Goal: Information Seeking & Learning: Learn about a topic

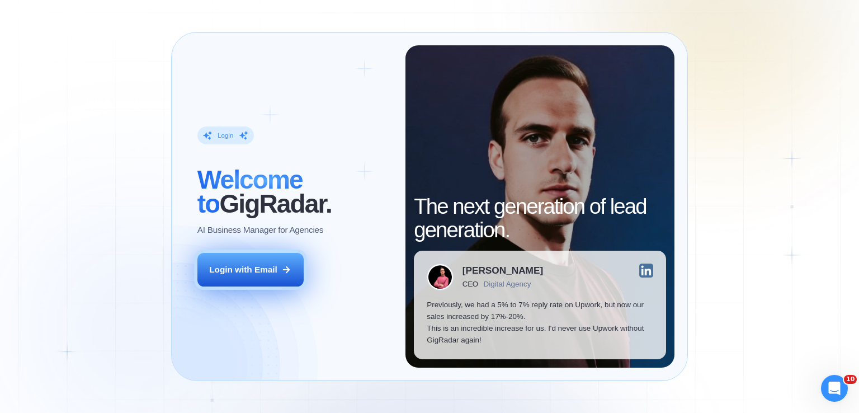
click at [275, 277] on button "Login with Email" at bounding box center [250, 270] width 106 height 34
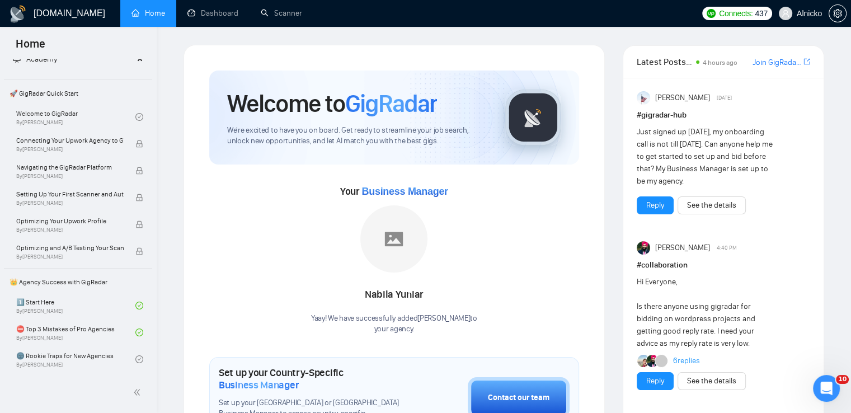
scroll to position [112, 0]
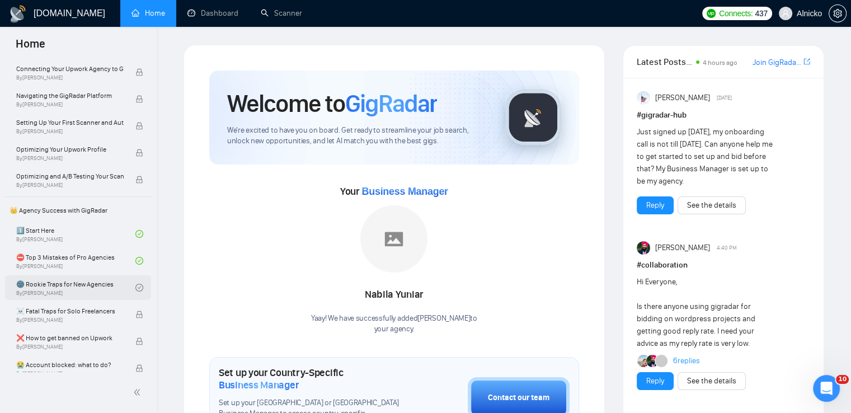
click at [83, 290] on link "🌚 Rookie Traps for New Agencies By [PERSON_NAME]" at bounding box center [75, 287] width 119 height 25
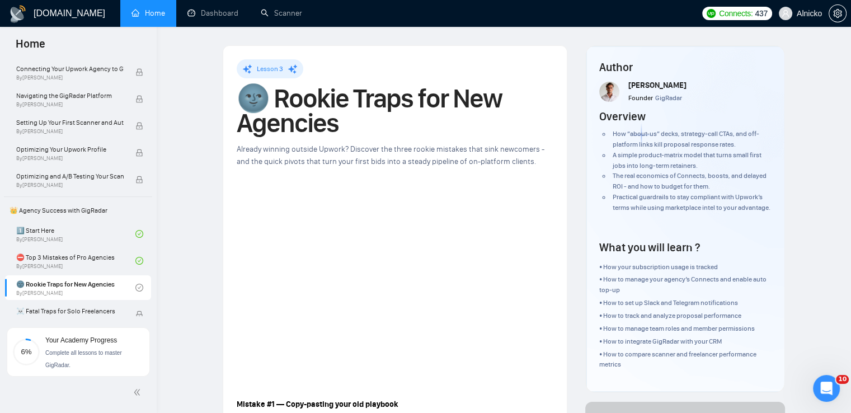
click at [485, 149] on span "Already winning outside Upwork? Discover the three rookie mistakes that sink ne…" at bounding box center [391, 155] width 308 height 22
click at [482, 154] on div at bounding box center [482, 154] width 0 height 0
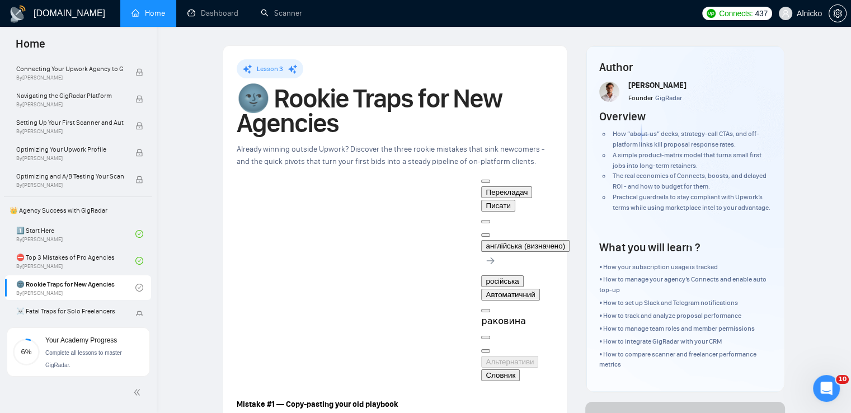
click at [552, 119] on h1 "🌚 Rookie Traps for New Agencies" at bounding box center [395, 110] width 317 height 49
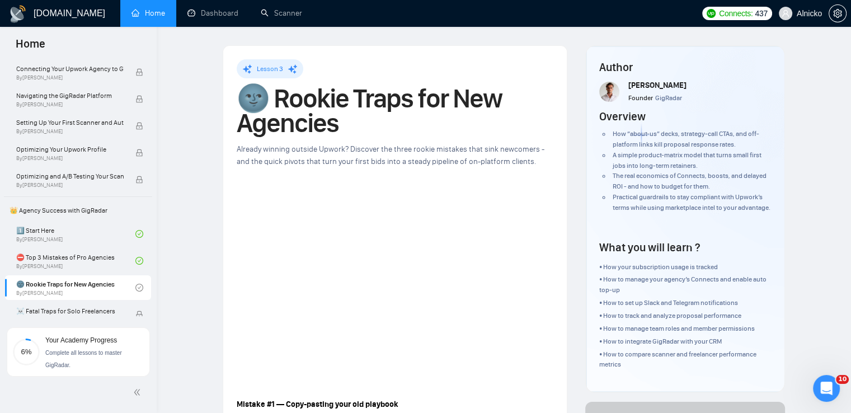
click at [459, 392] on p at bounding box center [395, 390] width 317 height 12
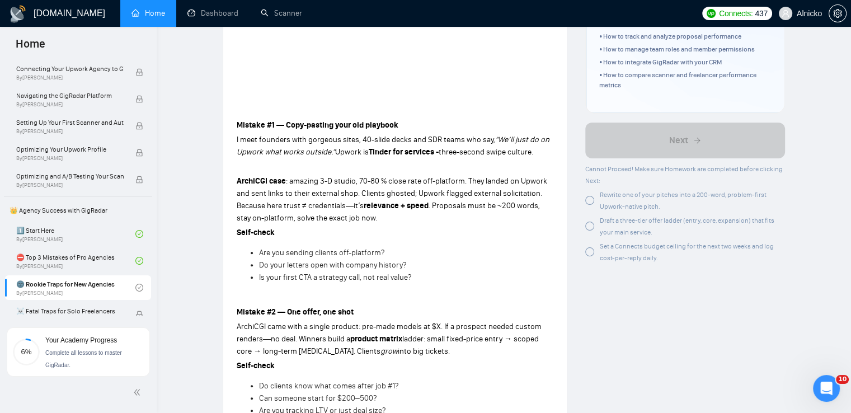
scroll to position [280, 0]
click at [385, 124] on strong "Mistake #1 — Copy-pasting your old playbook" at bounding box center [318, 125] width 162 height 10
click at [382, 129] on div at bounding box center [382, 129] width 0 height 0
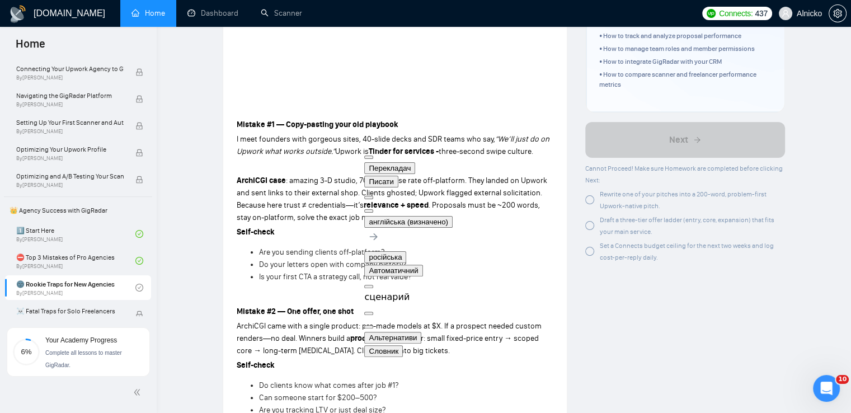
click at [454, 332] on p "ArchiCGI came with a single product: pre-made models at $X. If a prospect neede…" at bounding box center [395, 338] width 317 height 37
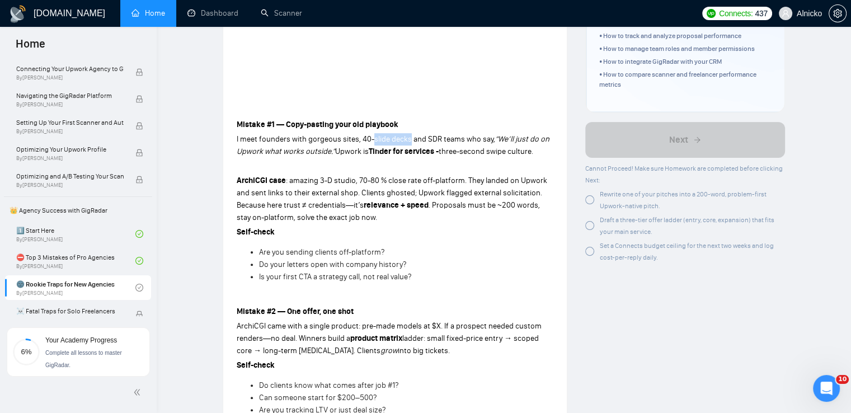
drag, startPoint x: 371, startPoint y: 140, endPoint x: 408, endPoint y: 139, distance: 36.4
click at [408, 139] on span "I meet founders with gorgeous sites, 40-slide decks and SDR teams who say," at bounding box center [366, 139] width 258 height 10
click at [408, 144] on div at bounding box center [408, 144] width 0 height 0
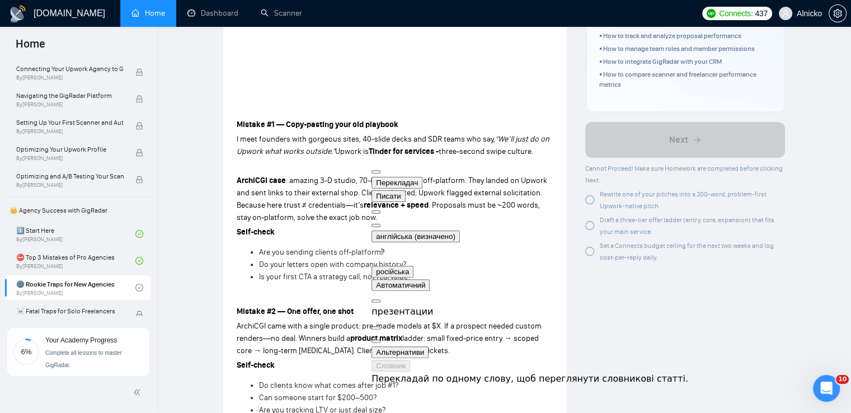
click at [450, 121] on p "Mistake #1 — Copy-pasting your old playbook" at bounding box center [395, 125] width 317 height 12
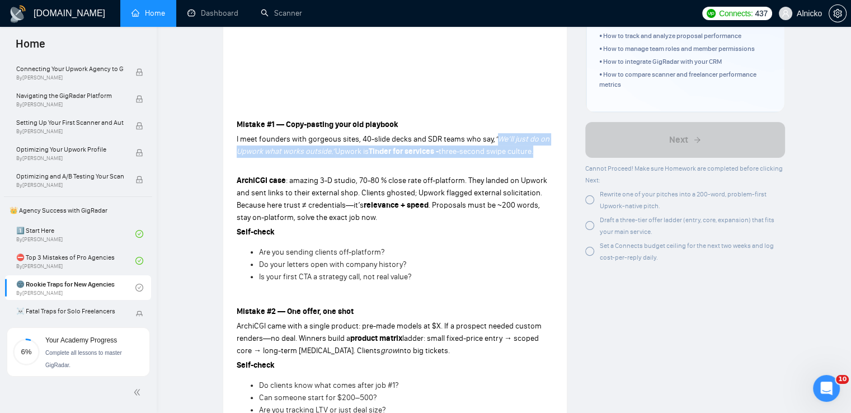
drag, startPoint x: 538, startPoint y: 154, endPoint x: 494, endPoint y: 137, distance: 46.9
click at [494, 137] on p "I meet founders with gorgeous sites, 40-slide decks and SDR teams who say, “We’…" at bounding box center [395, 145] width 317 height 25
click at [495, 117] on div at bounding box center [495, 117] width 0 height 0
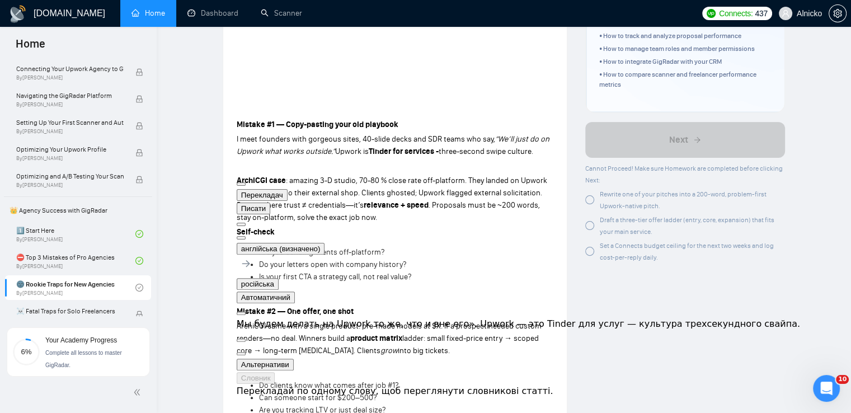
click at [453, 112] on p at bounding box center [395, 110] width 317 height 12
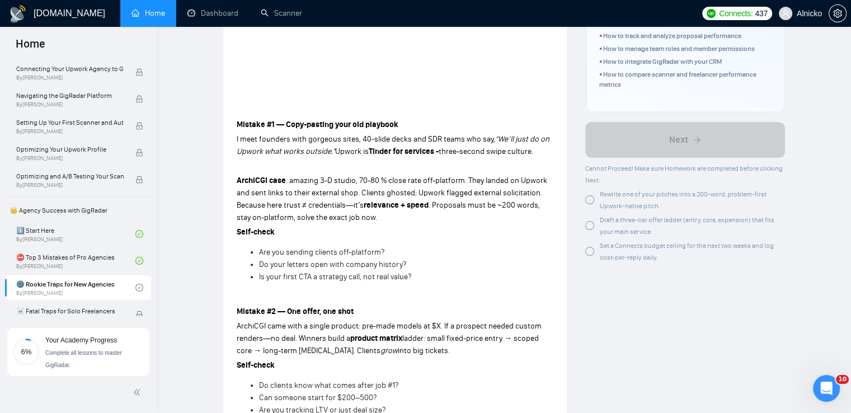
click at [413, 183] on span ": amazing 3-D studio, 70-80 % close rate off-platform. They landed on Upwork an…" at bounding box center [392, 193] width 310 height 34
click at [407, 185] on div at bounding box center [407, 185] width 0 height 0
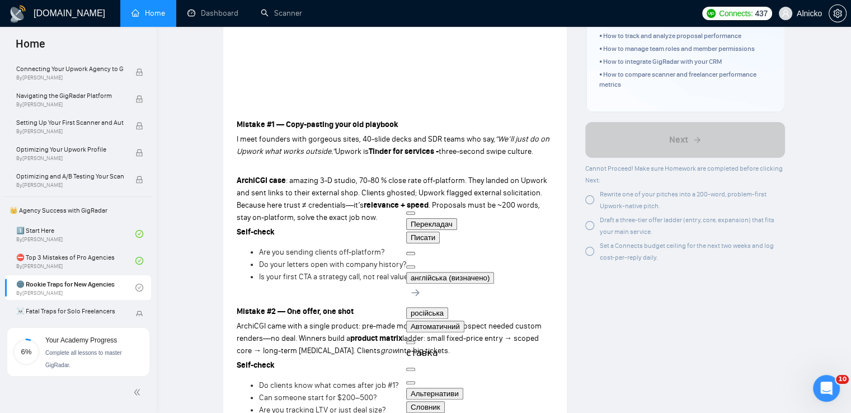
click at [406, 197] on p "ArchiCGI case : amazing 3-D studio, 70-80 % close rate off-platform. They lande…" at bounding box center [395, 198] width 317 height 49
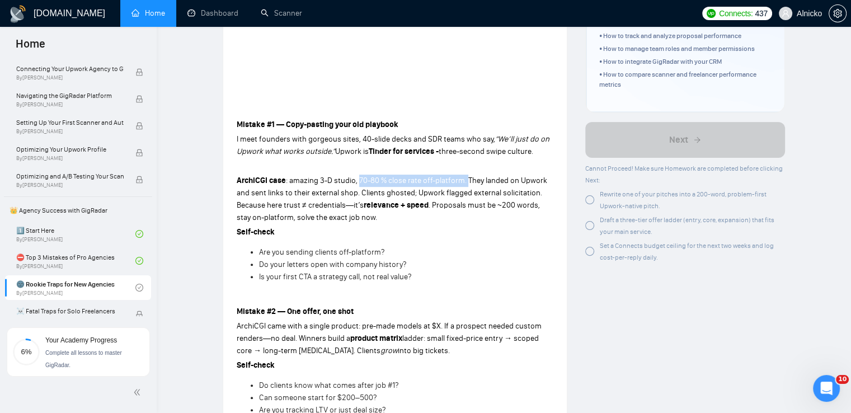
drag, startPoint x: 357, startPoint y: 182, endPoint x: 465, endPoint y: 175, distance: 108.7
click at [465, 176] on span ": amazing 3-D studio, 70-80 % close rate off-platform. They landed on Upwork an…" at bounding box center [392, 193] width 310 height 34
click at [465, 185] on div at bounding box center [465, 185] width 0 height 0
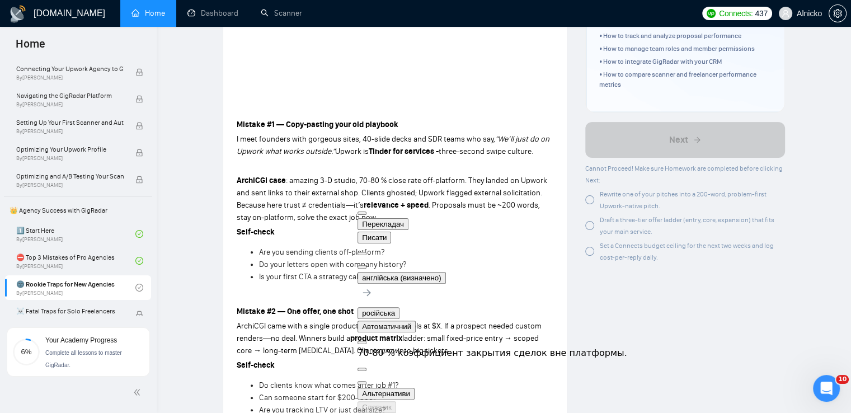
click at [497, 162] on p at bounding box center [395, 166] width 317 height 12
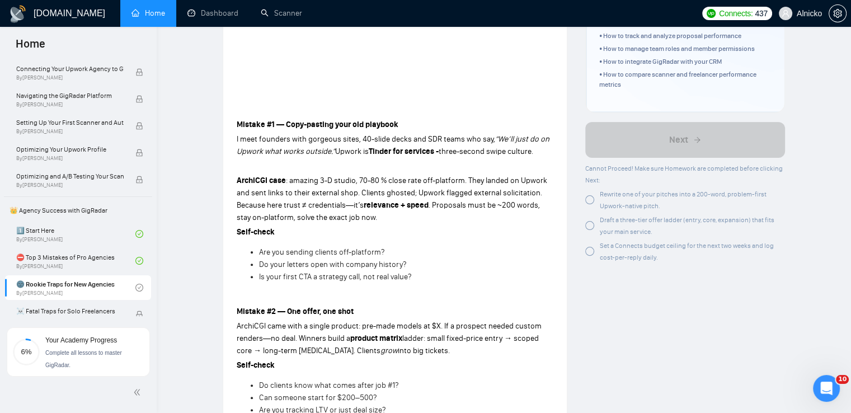
click at [495, 181] on span ": amazing 3-D studio, 70-80 % close rate off-platform. They landed on Upwork an…" at bounding box center [392, 193] width 310 height 34
click at [493, 185] on div at bounding box center [493, 185] width 0 height 0
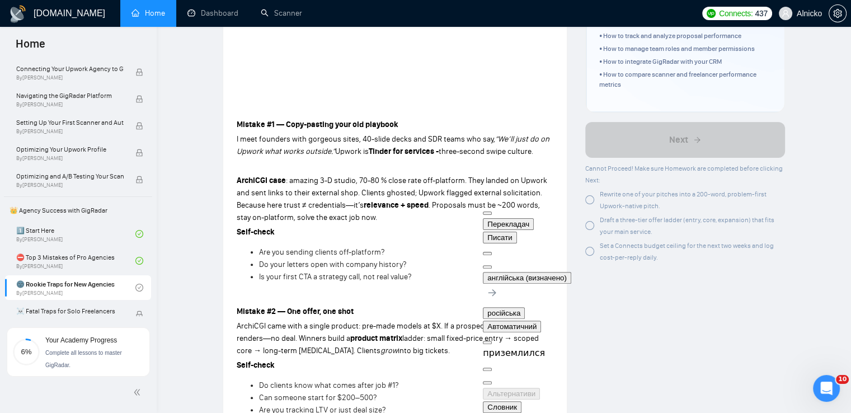
click at [440, 279] on li "Is your first CTA a strategy call, not real value?" at bounding box center [406, 277] width 294 height 12
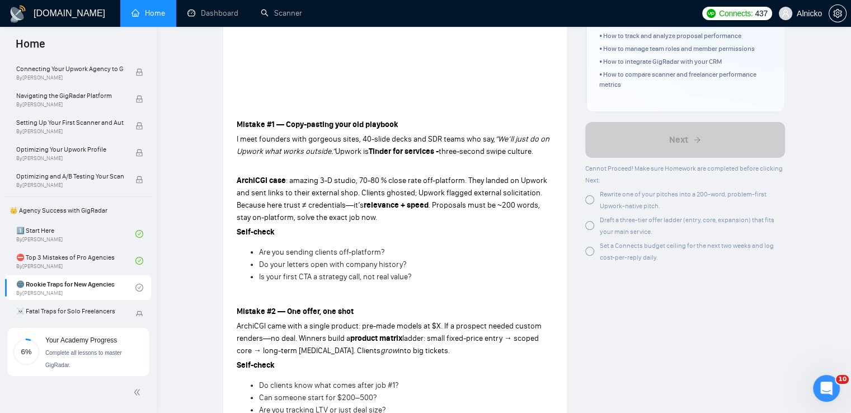
click at [407, 191] on span ": amazing 3-D studio, 70-80 % close rate off-platform. They landed on Upwork an…" at bounding box center [392, 193] width 310 height 34
click at [398, 197] on div at bounding box center [398, 197] width 0 height 0
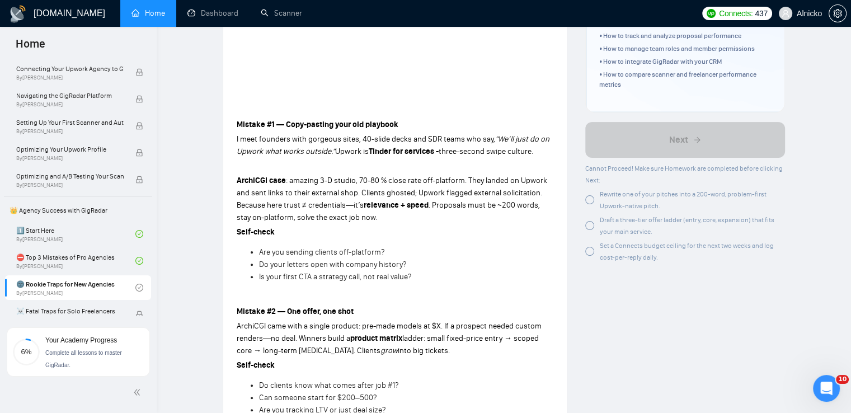
click at [458, 192] on span ": amazing 3-D studio, 70-80 % close rate off-platform. They landed on Upwork an…" at bounding box center [392, 193] width 310 height 34
click at [456, 197] on div at bounding box center [456, 197] width 0 height 0
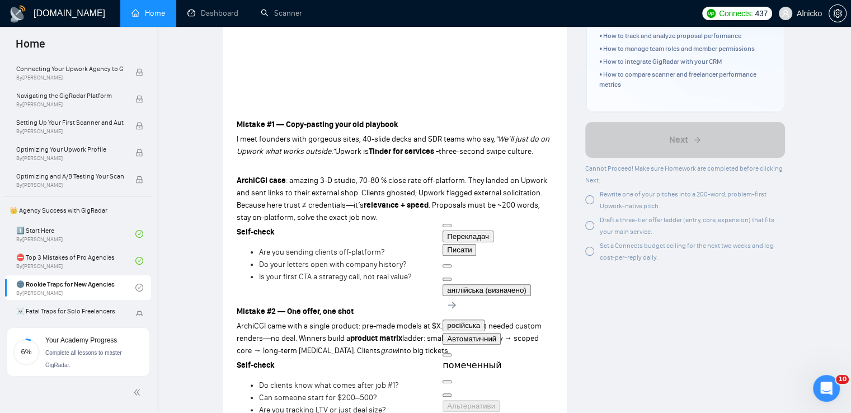
click at [432, 232] on p "Self-check" at bounding box center [395, 232] width 317 height 12
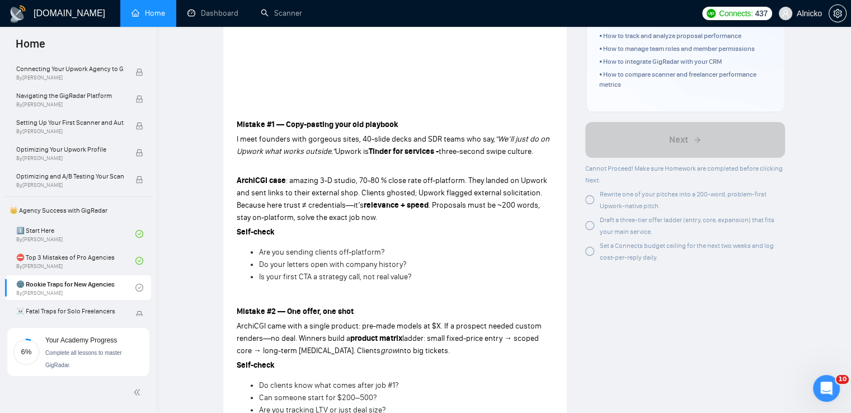
click at [519, 193] on span ": amazing 3-D studio, 70-80 % close rate off-platform. They landed on Upwork an…" at bounding box center [392, 193] width 310 height 34
click at [522, 197] on div at bounding box center [522, 197] width 0 height 0
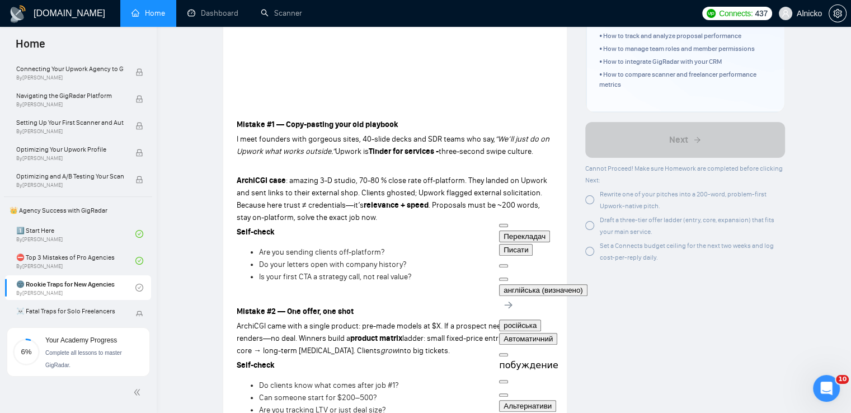
click at [471, 259] on li "Do your letters open with company history?" at bounding box center [406, 264] width 294 height 12
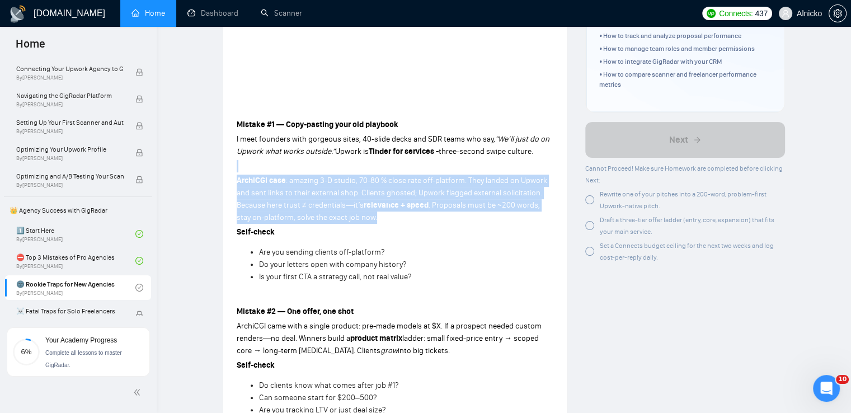
drag, startPoint x: 371, startPoint y: 211, endPoint x: 199, endPoint y: 170, distance: 177.0
click at [236, 159] on div at bounding box center [236, 159] width 0 height 0
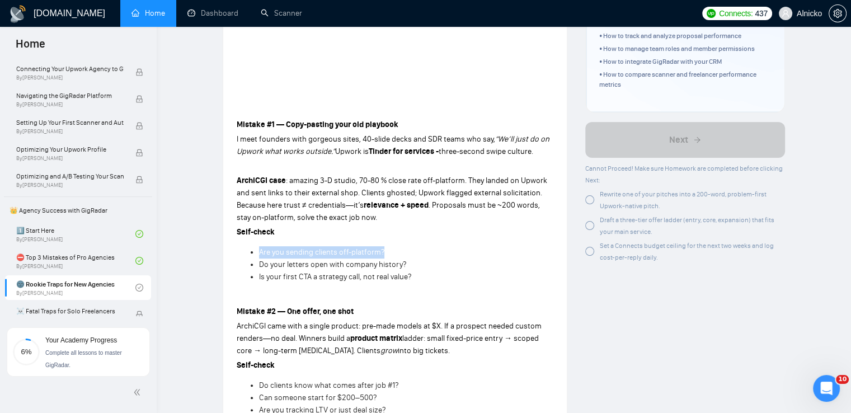
drag, startPoint x: 376, startPoint y: 255, endPoint x: 255, endPoint y: 247, distance: 121.0
click at [255, 247] on ul "Are you sending clients off-platform? Do your letters open with company history…" at bounding box center [395, 264] width 317 height 37
click at [258, 257] on div at bounding box center [258, 257] width 0 height 0
click at [403, 248] on li "Are you sending clients off-platform?" at bounding box center [406, 252] width 294 height 12
click at [474, 233] on p "Self-check" at bounding box center [395, 232] width 317 height 12
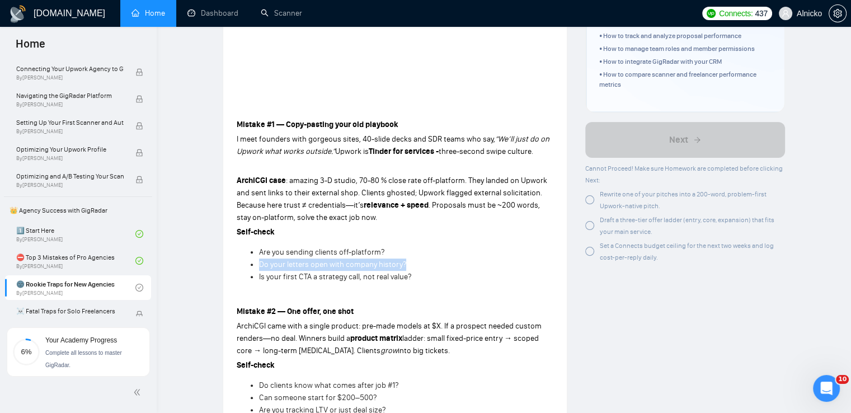
drag, startPoint x: 421, startPoint y: 262, endPoint x: 259, endPoint y: 270, distance: 161.8
click at [259, 270] on li "Do your letters open with company history?" at bounding box center [406, 264] width 294 height 12
click at [259, 269] on div at bounding box center [259, 269] width 0 height 0
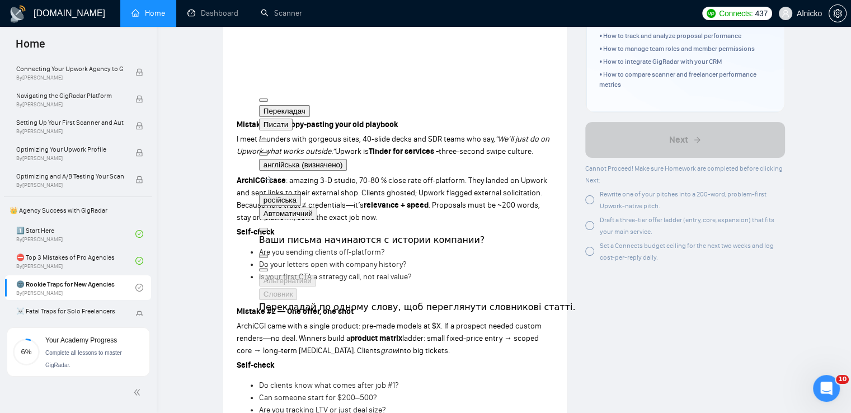
click at [481, 273] on li "Is your first CTA a strategy call, not real value?" at bounding box center [406, 277] width 294 height 12
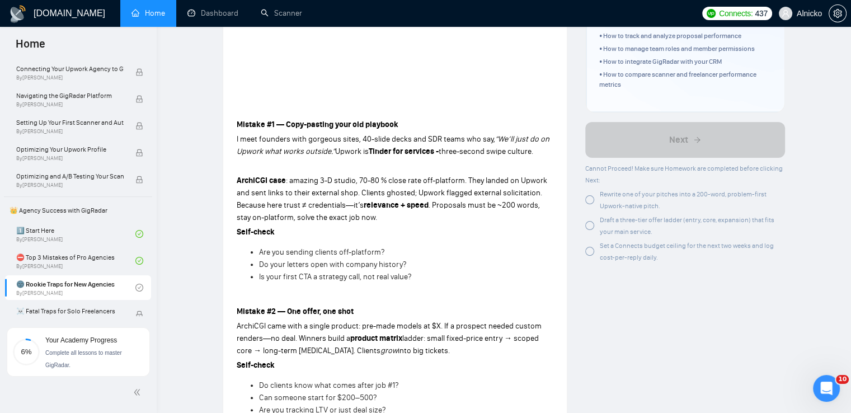
drag, startPoint x: 418, startPoint y: 278, endPoint x: 249, endPoint y: 275, distance: 168.9
click at [249, 275] on ul "Are you sending clients off-platform? Do your letters open with company history…" at bounding box center [395, 264] width 317 height 37
click at [258, 281] on div at bounding box center [258, 281] width 0 height 0
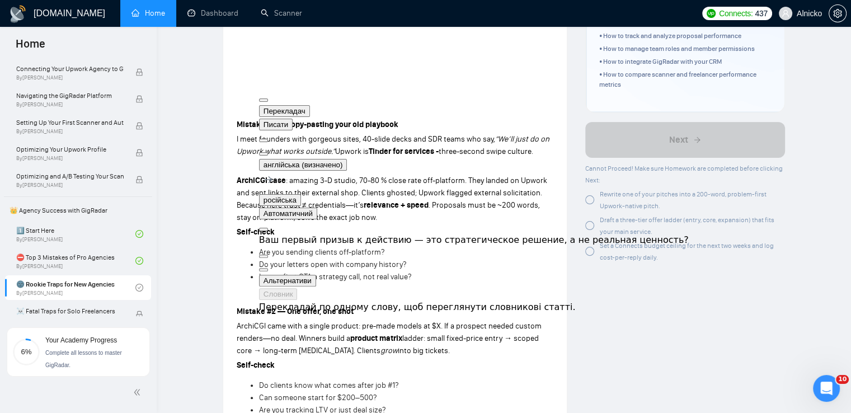
click at [468, 296] on p at bounding box center [395, 297] width 317 height 12
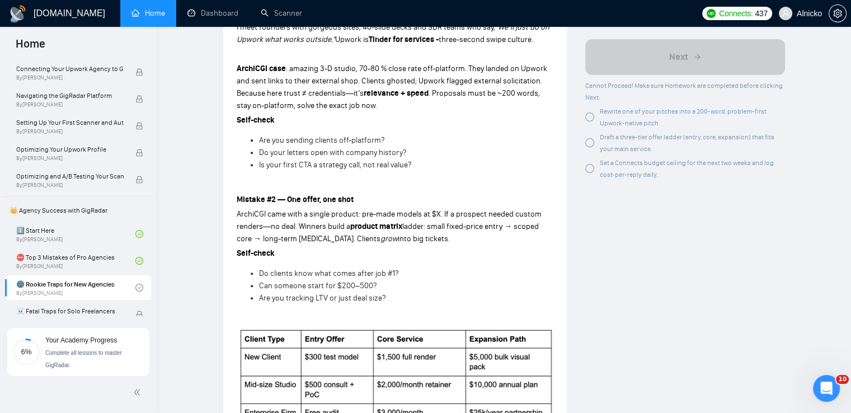
scroll to position [336, 0]
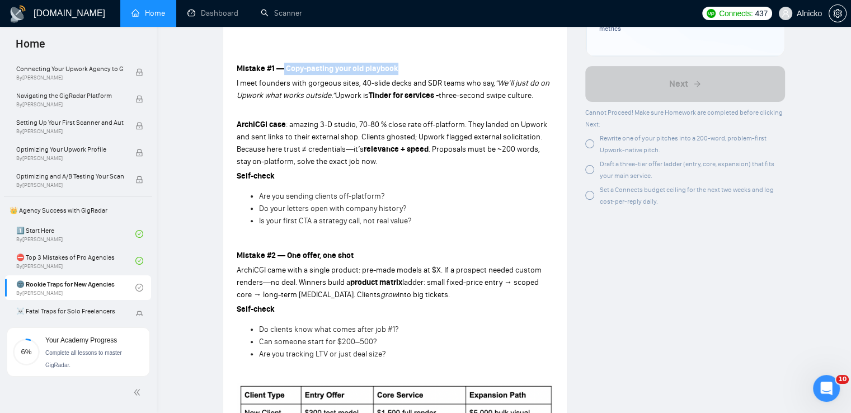
drag, startPoint x: 410, startPoint y: 70, endPoint x: 282, endPoint y: 69, distance: 128.1
click at [282, 69] on p "Mistake #1 — Copy-pasting your old playbook" at bounding box center [395, 69] width 317 height 12
click at [283, 73] on div at bounding box center [283, 73] width 0 height 0
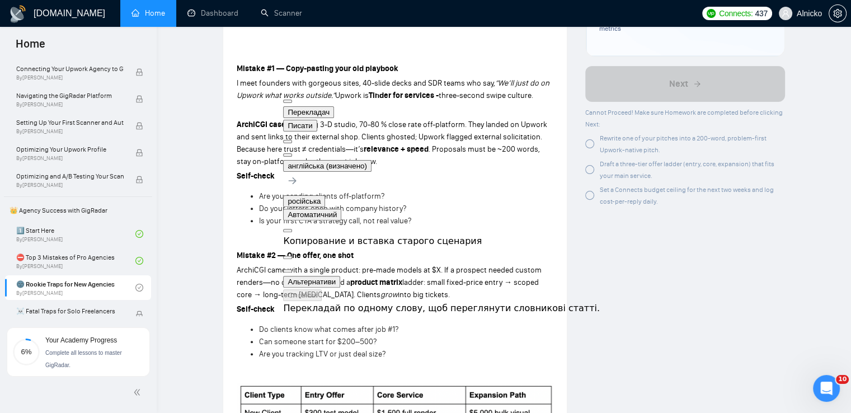
click at [449, 261] on p "Mistake #2 — One offer, one shot" at bounding box center [395, 255] width 317 height 12
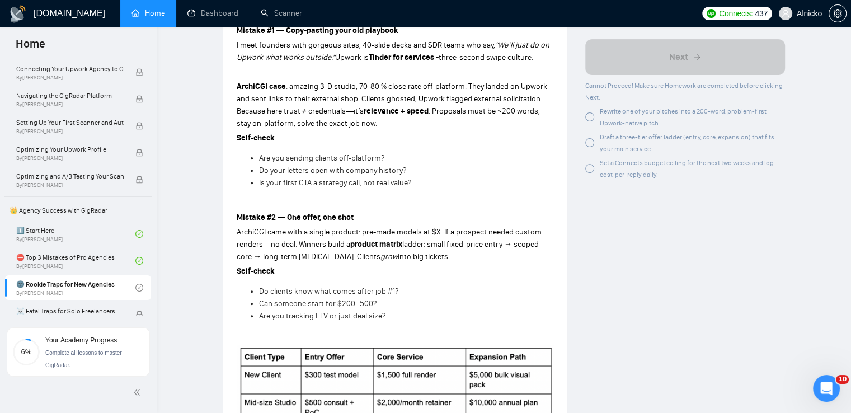
scroll to position [391, 0]
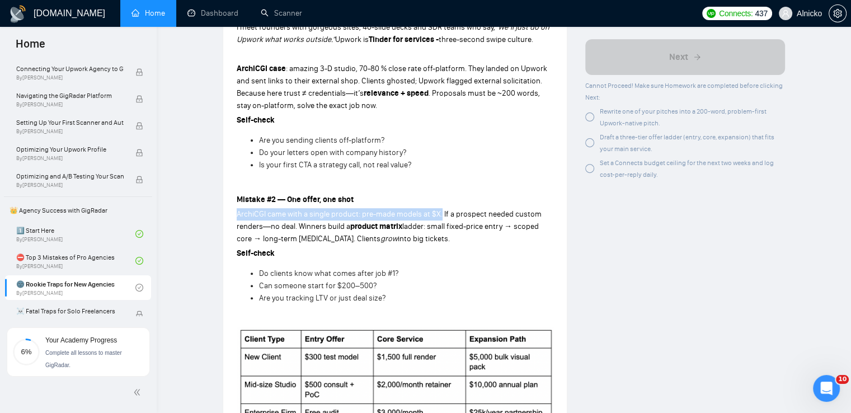
drag, startPoint x: 437, startPoint y: 214, endPoint x: 232, endPoint y: 219, distance: 205.3
click at [232, 219] on div "Lesson 3 🌚 Rookie Traps for New Agencies Already winning outside Upwork? Discov…" at bounding box center [394, 324] width 343 height 1340
click at [236, 219] on div at bounding box center [236, 219] width 0 height 0
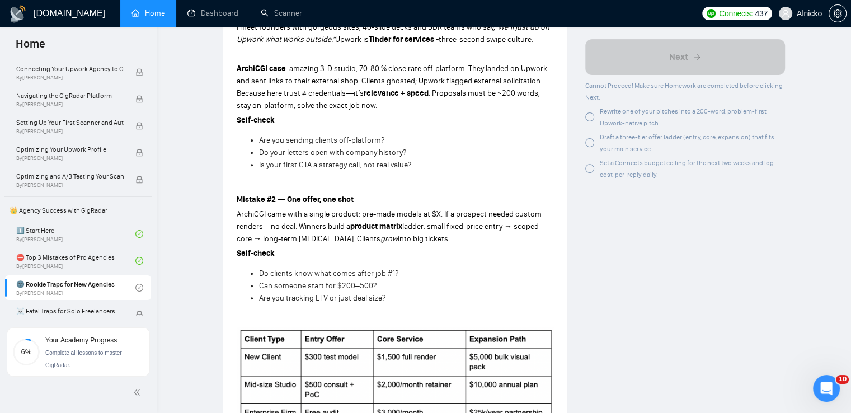
click at [476, 213] on span "ArchiCGI came with a single product: pre-made models at $X. If a prospect neede…" at bounding box center [389, 220] width 305 height 22
click at [471, 219] on div at bounding box center [471, 219] width 0 height 0
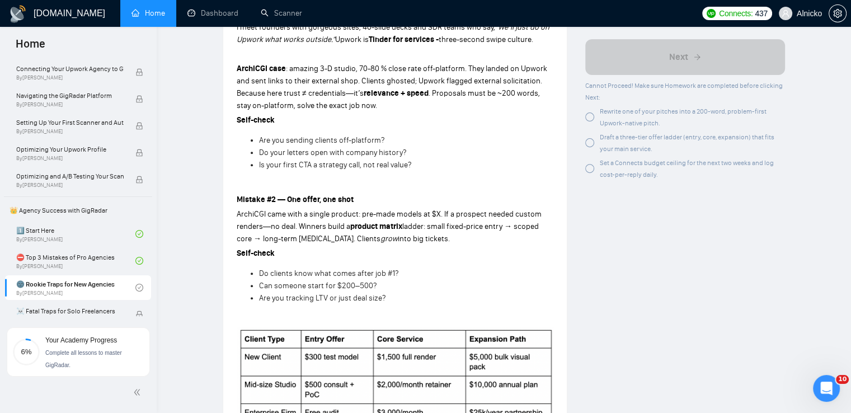
drag, startPoint x: 427, startPoint y: 238, endPoint x: 226, endPoint y: 217, distance: 201.3
click at [226, 217] on div "Lesson 3 🌚 Rookie Traps for New Agencies Already winning outside Upwork? Discov…" at bounding box center [394, 324] width 343 height 1340
click at [236, 192] on div at bounding box center [236, 192] width 0 height 0
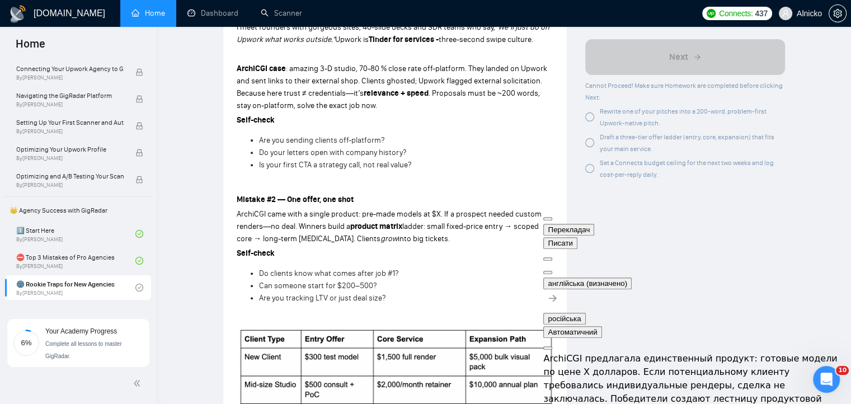
click at [451, 284] on li "Can someone start for $200–500?" at bounding box center [406, 286] width 294 height 12
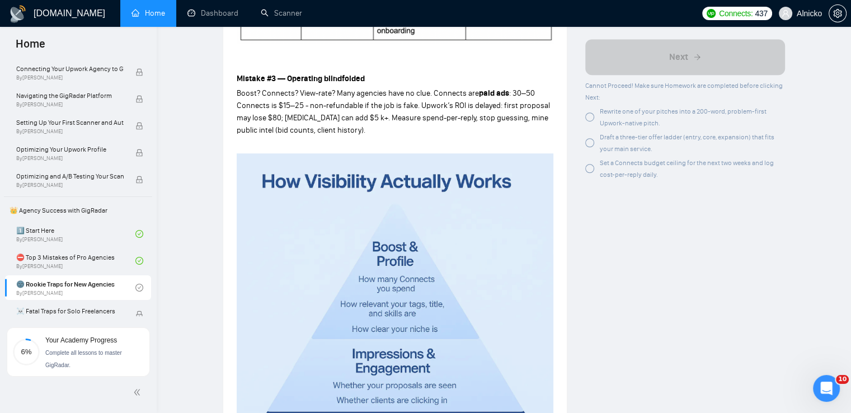
scroll to position [727, 0]
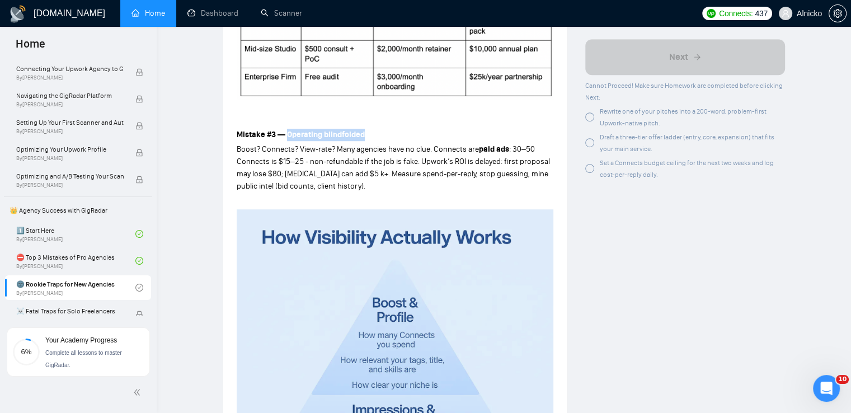
drag, startPoint x: 366, startPoint y: 137, endPoint x: 285, endPoint y: 137, distance: 81.1
click at [285, 137] on p "Mistake #3 — Operating blindfolded" at bounding box center [395, 135] width 317 height 12
click at [286, 139] on div at bounding box center [286, 139] width 0 height 0
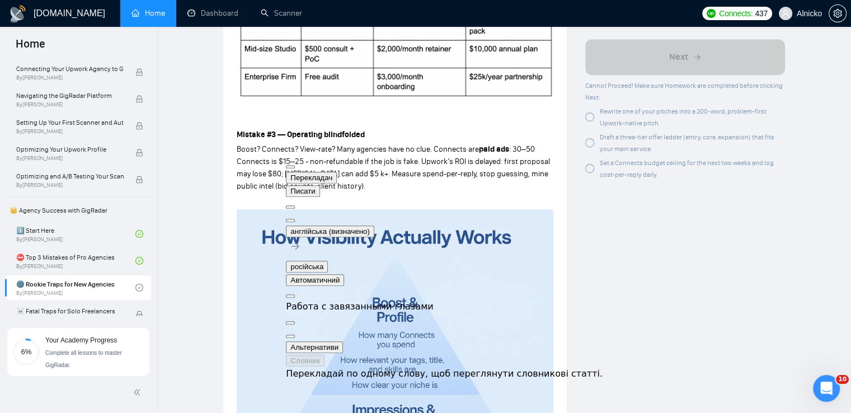
click at [476, 117] on p at bounding box center [395, 120] width 317 height 12
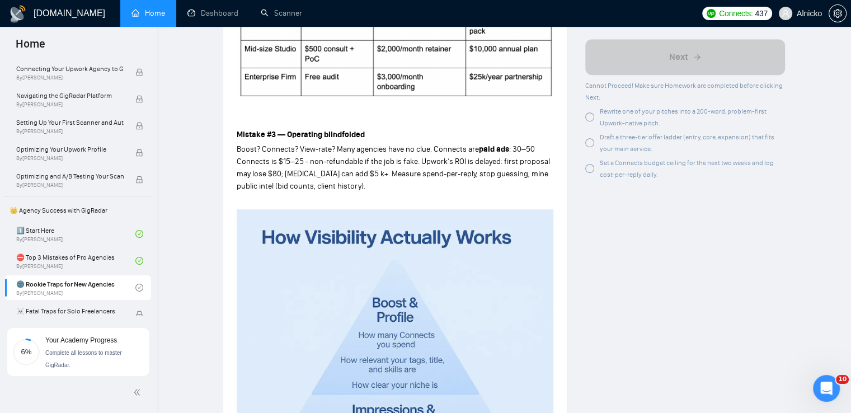
click at [423, 149] on span "Boost? Connects? View-rate? Many agencies have no clue. Connects are" at bounding box center [358, 149] width 242 height 10
click at [415, 154] on div at bounding box center [415, 154] width 0 height 0
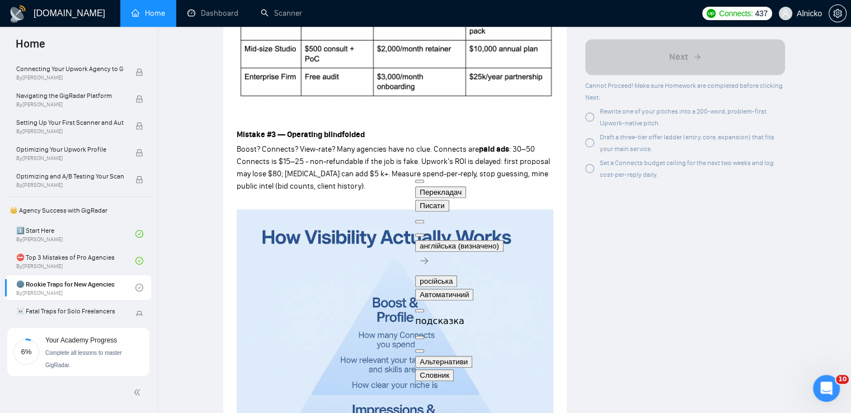
click at [452, 129] on p "Mistake #3 — Operating blindfolded" at bounding box center [395, 135] width 317 height 12
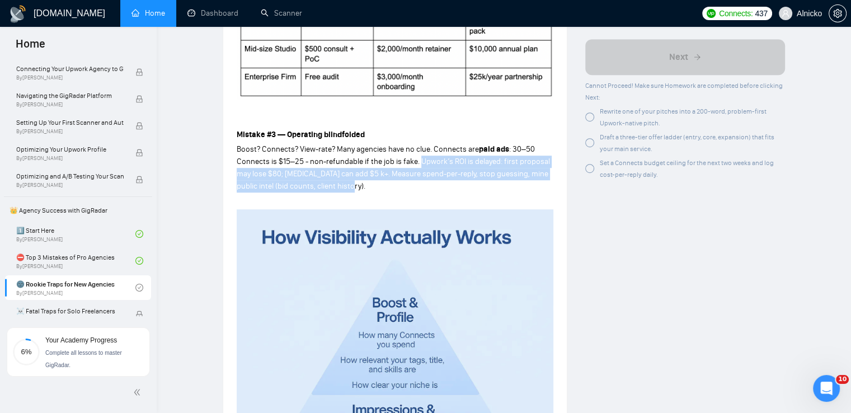
drag, startPoint x: 420, startPoint y: 160, endPoint x: 503, endPoint y: 188, distance: 87.9
click at [503, 188] on p "Boost? Connects? View-rate? Many agencies have no clue. Connects are paid ads :…" at bounding box center [395, 167] width 317 height 49
click at [344, 191] on div at bounding box center [344, 191] width 0 height 0
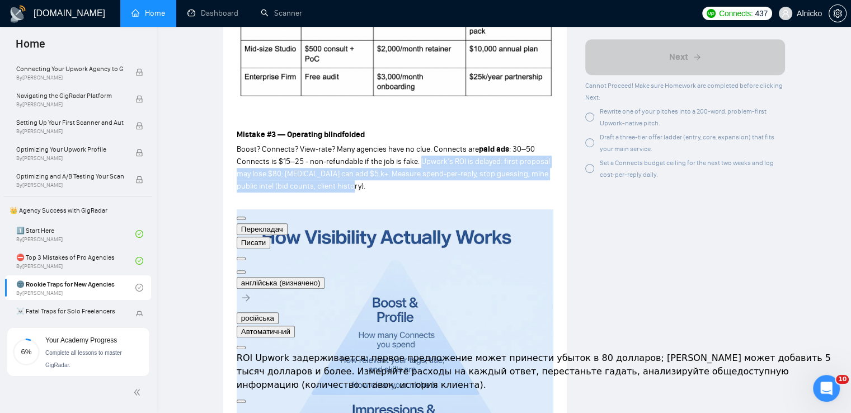
click at [425, 192] on div "Mistake #1 — Copy-pasting your old playbook I meet founders with gorgeous sites…" at bounding box center [395, 149] width 317 height 991
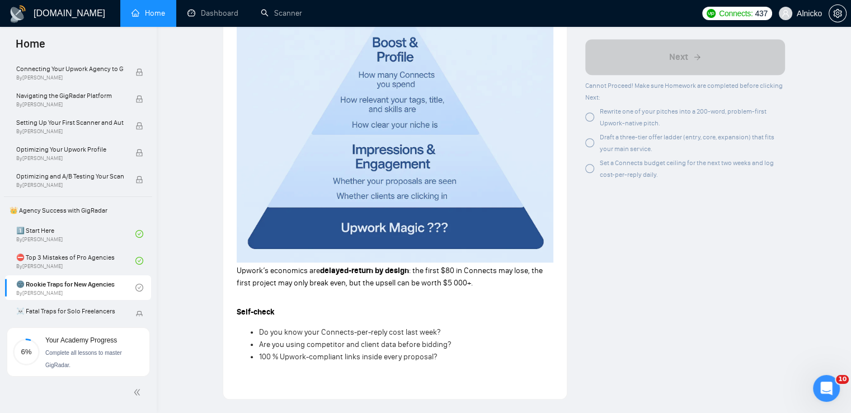
scroll to position [1118, 0]
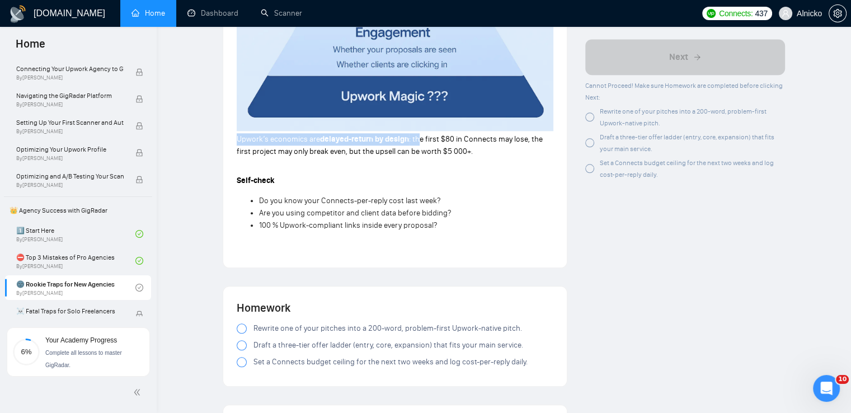
drag, startPoint x: 418, startPoint y: 139, endPoint x: 236, endPoint y: 145, distance: 181.8
click at [237, 145] on p "Upwork’s economics are delayed-return by design : the first $80 in Connects may…" at bounding box center [395, 145] width 317 height 25
click at [236, 144] on div at bounding box center [236, 144] width 0 height 0
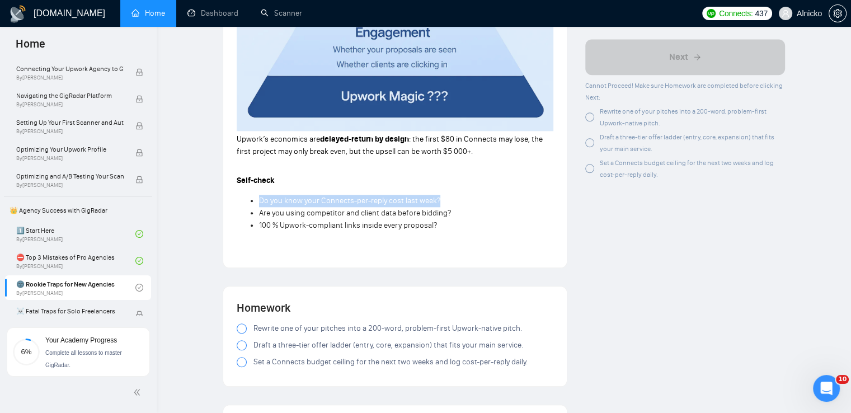
drag, startPoint x: 444, startPoint y: 201, endPoint x: 229, endPoint y: 202, distance: 214.7
click at [258, 205] on div at bounding box center [258, 205] width 0 height 0
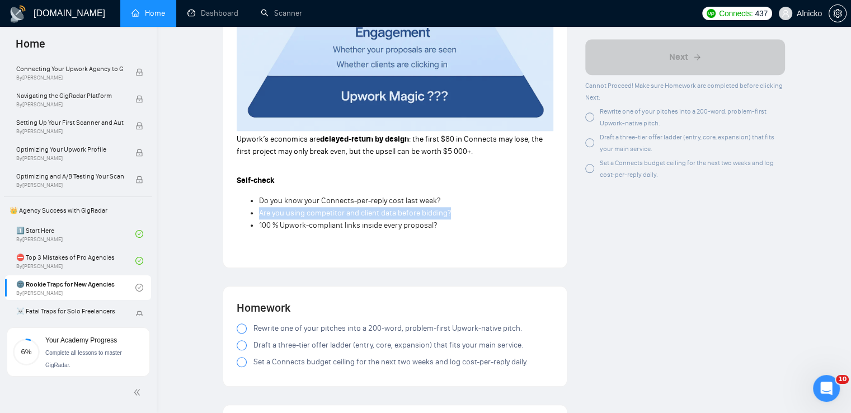
drag, startPoint x: 450, startPoint y: 215, endPoint x: 253, endPoint y: 215, distance: 196.8
click at [259, 215] on li "Are you using competitor and client data before bidding?" at bounding box center [406, 213] width 294 height 12
click at [258, 218] on div at bounding box center [258, 218] width 0 height 0
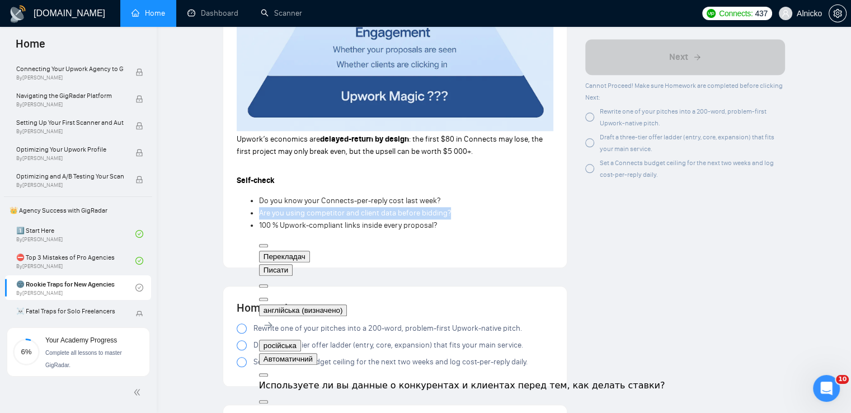
click at [519, 213] on li "Are you using competitor and client data before bidding?" at bounding box center [406, 213] width 294 height 12
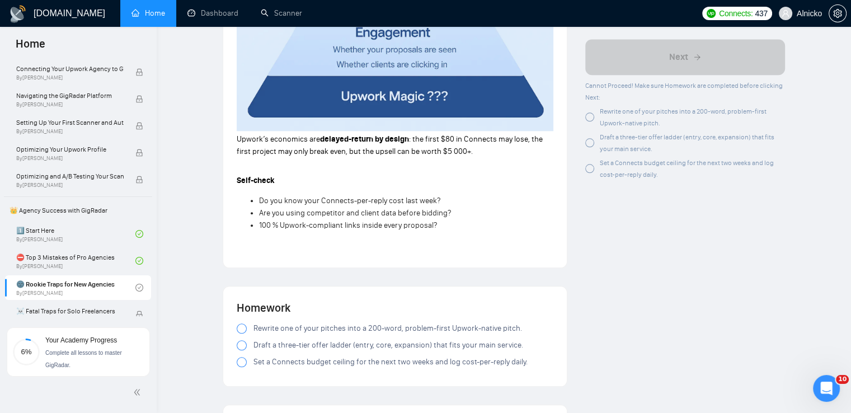
drag, startPoint x: 447, startPoint y: 224, endPoint x: 258, endPoint y: 229, distance: 189.6
click at [258, 229] on ul "Do you know your Connects-per-reply cost last week? Are you using competitor an…" at bounding box center [395, 213] width 317 height 37
click at [258, 230] on div at bounding box center [258, 230] width 0 height 0
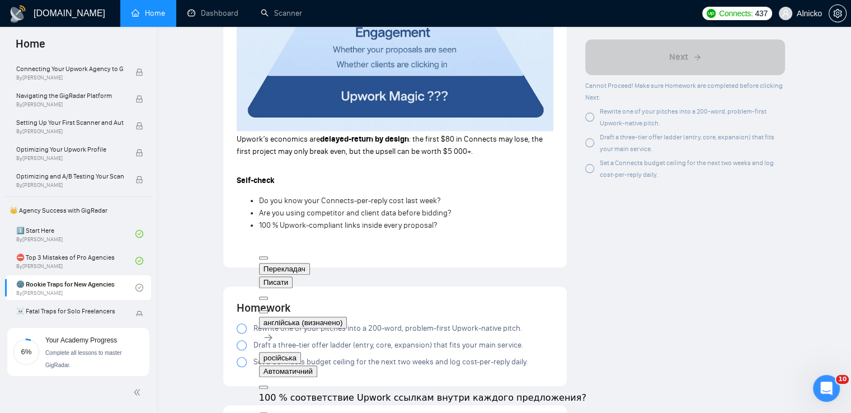
click at [504, 216] on li "Are you using competitor and client data before bidding?" at bounding box center [406, 213] width 294 height 12
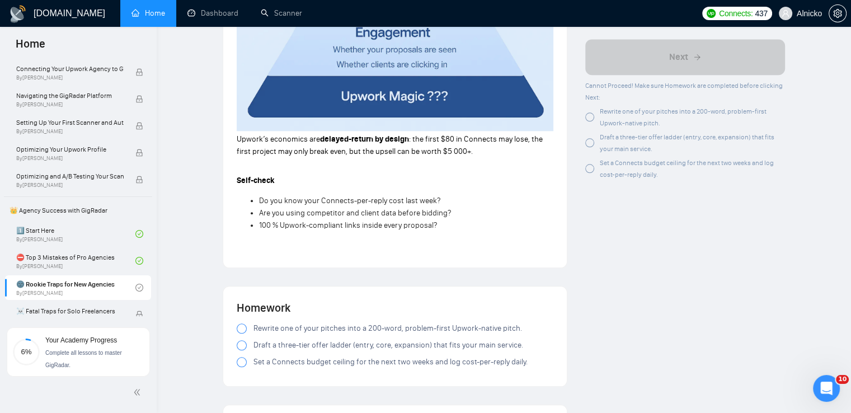
click at [241, 331] on div at bounding box center [242, 328] width 10 height 10
drag, startPoint x: 523, startPoint y: 343, endPoint x: 276, endPoint y: 353, distance: 247.4
click at [276, 353] on div "Rewrite one of your pitches into a 200-word, problem-first Upwork-native pitch.…" at bounding box center [395, 347] width 317 height 50
click at [242, 349] on div at bounding box center [242, 345] width 10 height 10
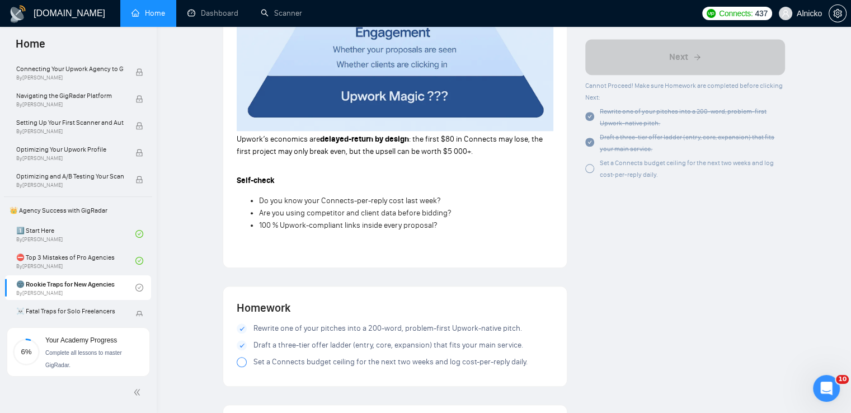
click at [244, 363] on div at bounding box center [242, 362] width 10 height 10
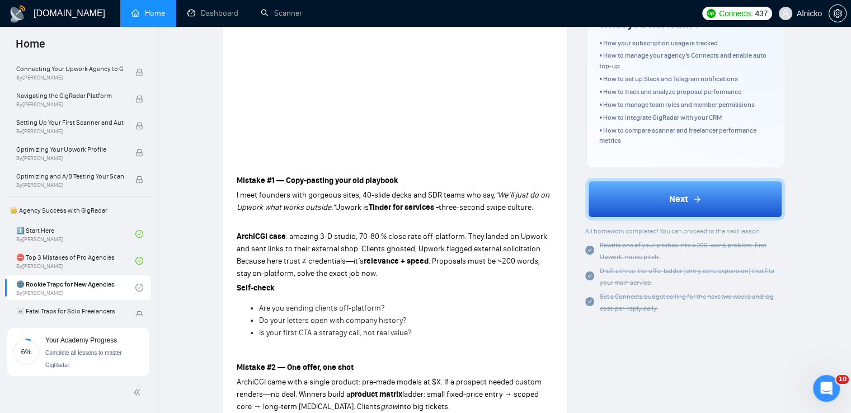
scroll to position [447, 0]
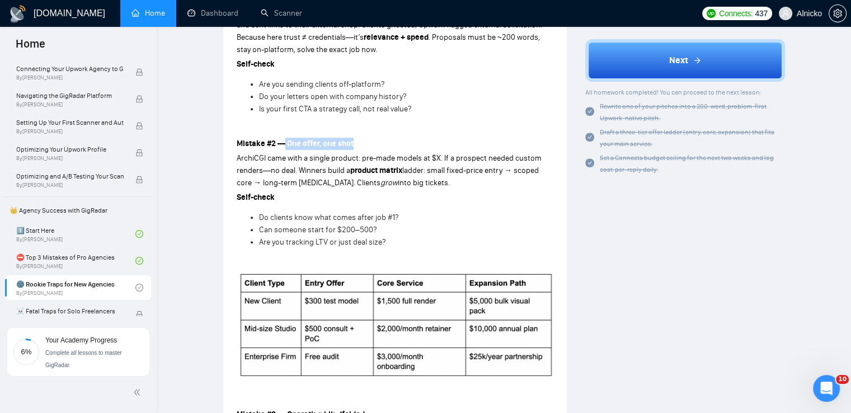
drag, startPoint x: 282, startPoint y: 144, endPoint x: 369, endPoint y: 142, distance: 86.7
click at [369, 142] on p "Mistake #2 — One offer, one shot" at bounding box center [395, 144] width 317 height 12
click at [352, 148] on div at bounding box center [352, 148] width 0 height 0
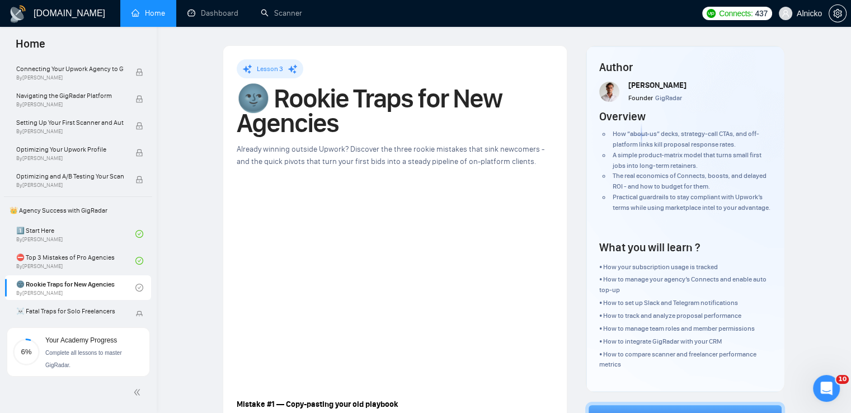
scroll to position [112, 0]
